Goal: Information Seeking & Learning: Learn about a topic

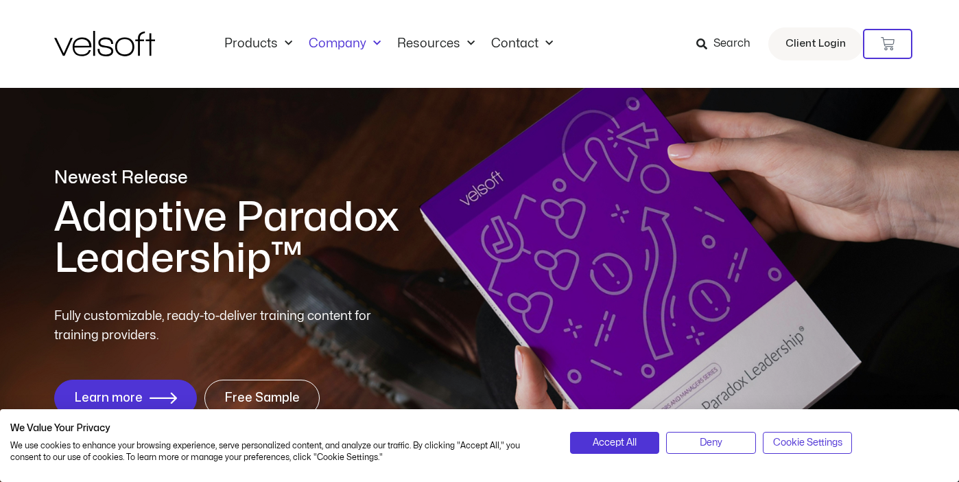
click at [356, 47] on link "Company" at bounding box center [345, 43] width 89 height 15
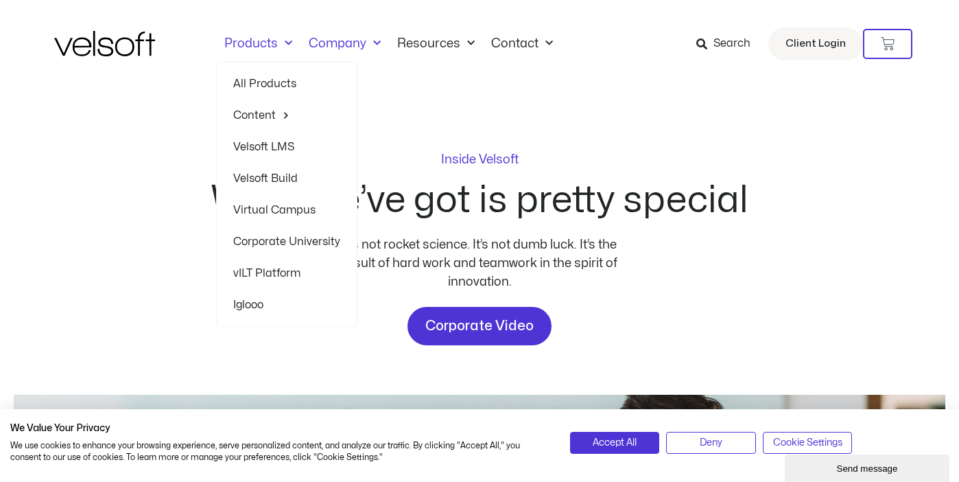
click at [278, 45] on span "Menu" at bounding box center [285, 43] width 14 height 23
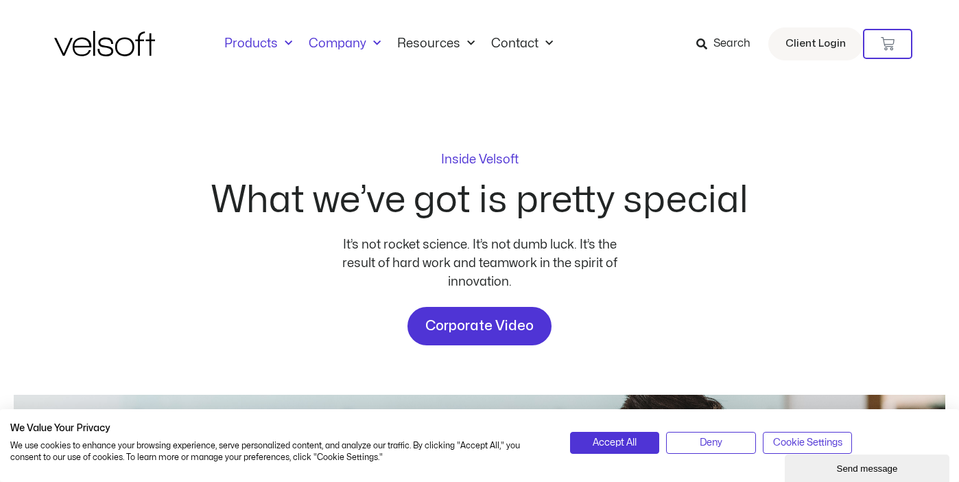
click at [278, 45] on span "Menu" at bounding box center [285, 43] width 14 height 23
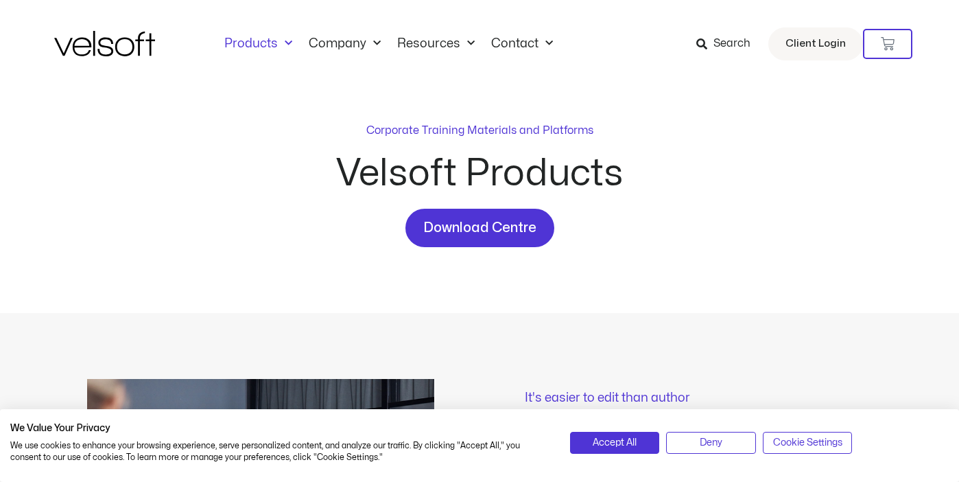
click at [148, 165] on div "Corporate Training Materials and Platforms Velsoft Products Download Centre" at bounding box center [479, 184] width 851 height 125
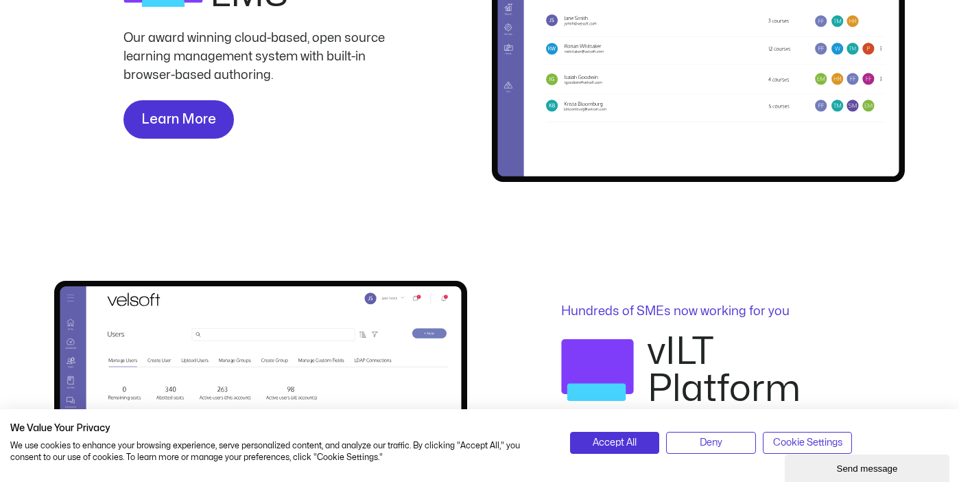
scroll to position [1082, 0]
